Goal: Check status

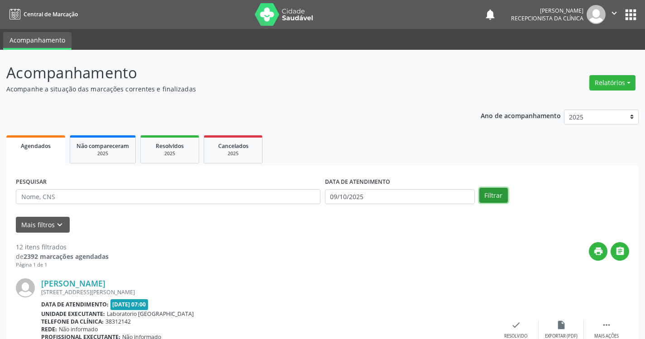
click at [495, 198] on button "Filtrar" at bounding box center [493, 195] width 29 height 15
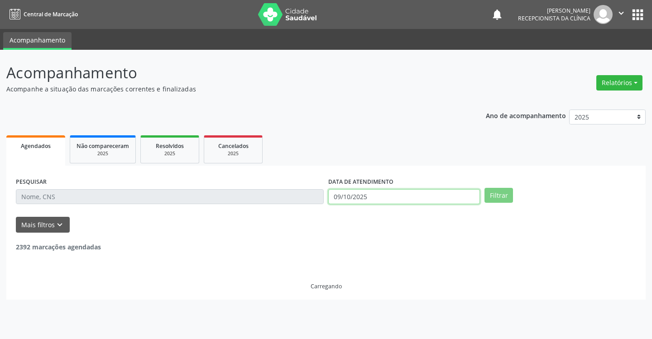
click at [436, 197] on input "09/10/2025" at bounding box center [404, 196] width 152 height 15
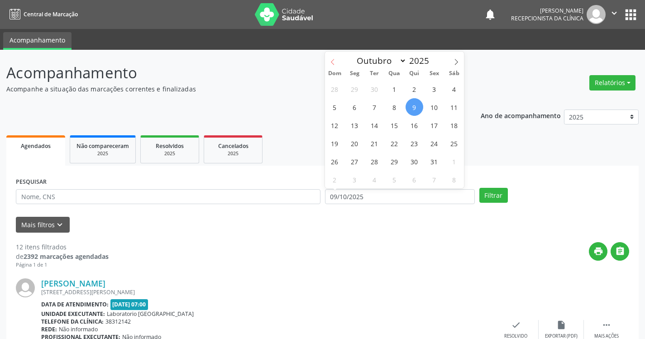
click at [330, 61] on icon at bounding box center [332, 62] width 6 height 6
select select "8"
click at [354, 90] on span "1" at bounding box center [355, 89] width 18 height 18
type input "[DATE]"
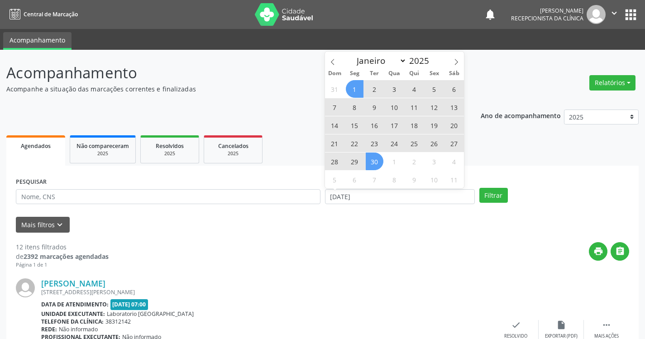
click at [377, 161] on span "30" at bounding box center [375, 162] width 18 height 18
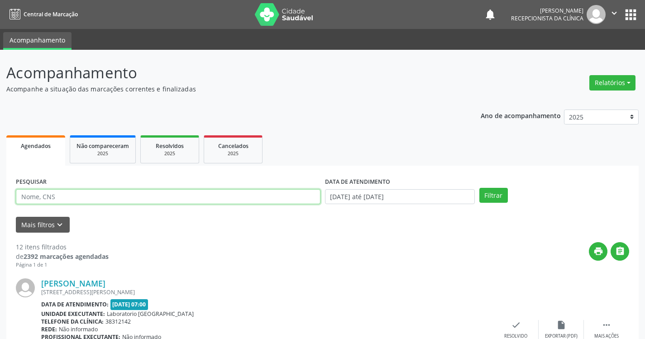
click at [248, 195] on input "text" at bounding box center [168, 196] width 305 height 15
type input "ANY CAROL"
click at [479, 188] on button "Filtrar" at bounding box center [493, 195] width 29 height 15
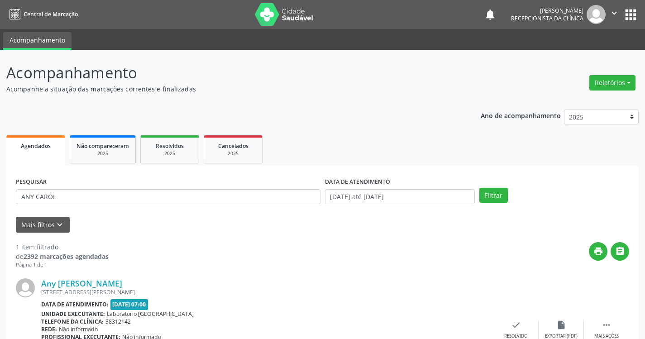
scroll to position [68, 0]
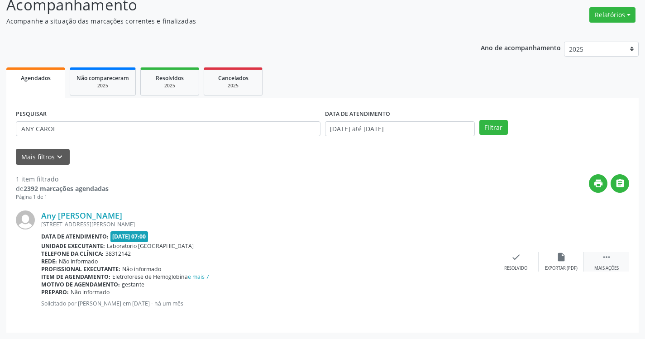
click at [612, 263] on div " Mais ações" at bounding box center [606, 261] width 45 height 19
click at [472, 264] on div "print Imprimir" at bounding box center [470, 261] width 45 height 19
